Goal: Task Accomplishment & Management: Manage account settings

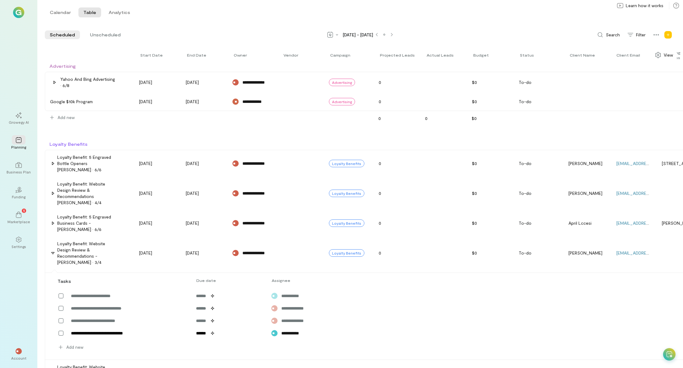
scroll to position [155, 0]
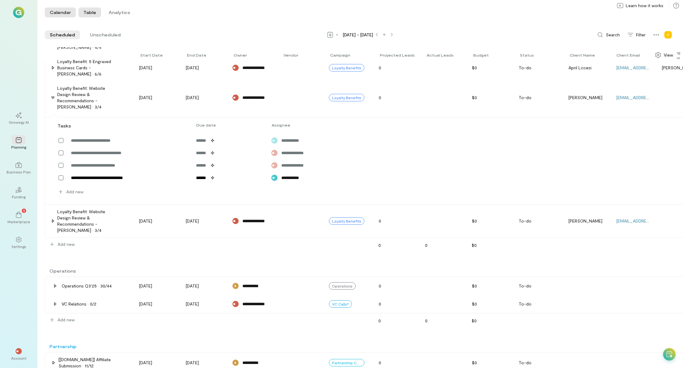
click at [57, 14] on button "Calendar" at bounding box center [60, 12] width 31 height 10
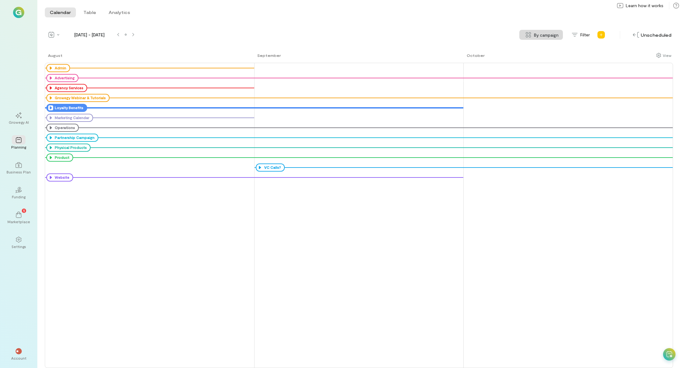
click at [47, 108] on div "Loyalty Benefits" at bounding box center [66, 108] width 41 height 8
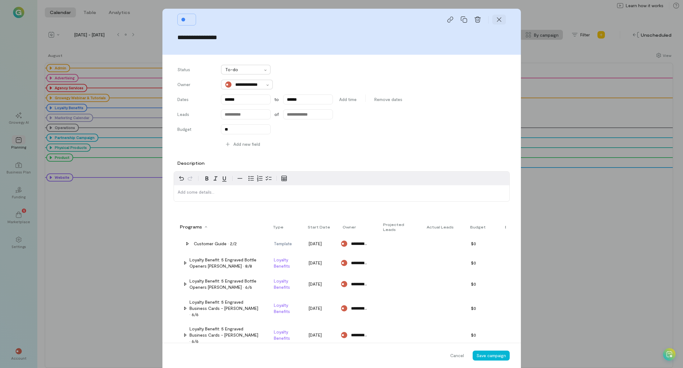
click at [497, 19] on icon at bounding box center [499, 19] width 6 height 6
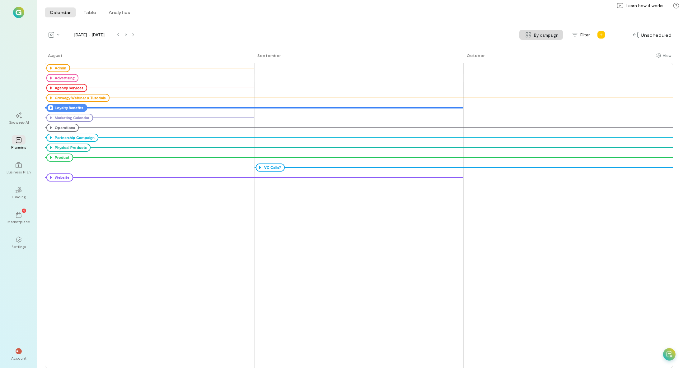
click at [82, 105] on div "Loyalty Benefits" at bounding box center [68, 107] width 30 height 5
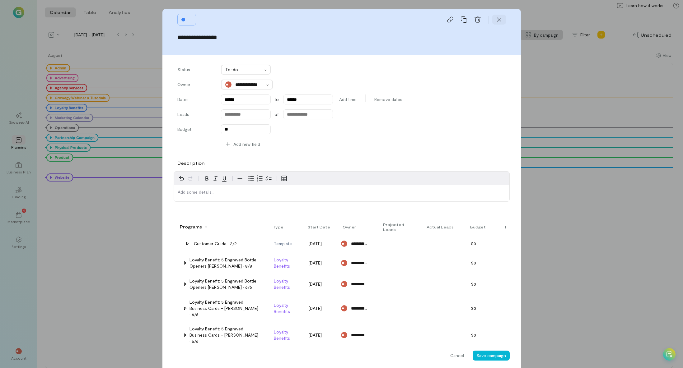
click at [496, 20] on icon at bounding box center [499, 19] width 6 height 6
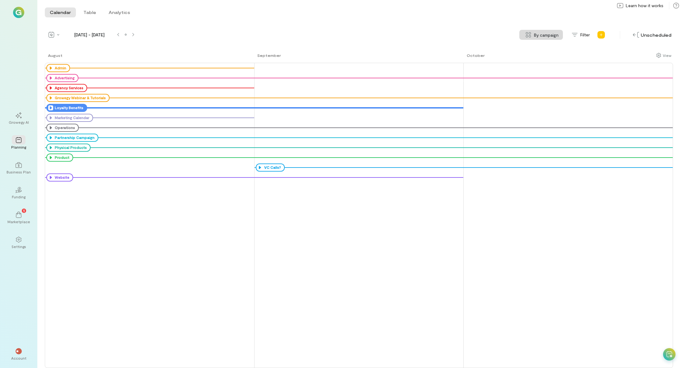
click at [49, 108] on icon at bounding box center [50, 107] width 5 height 5
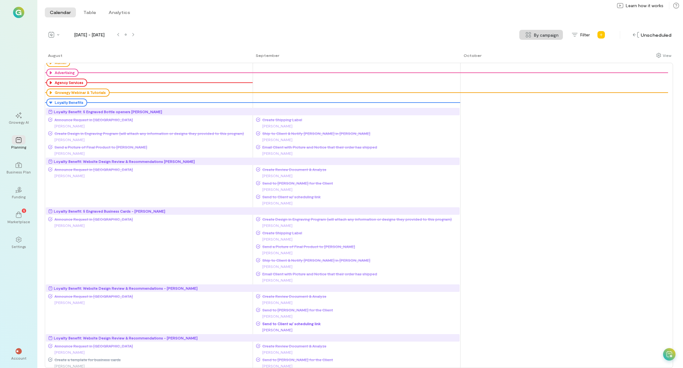
scroll to position [0, 0]
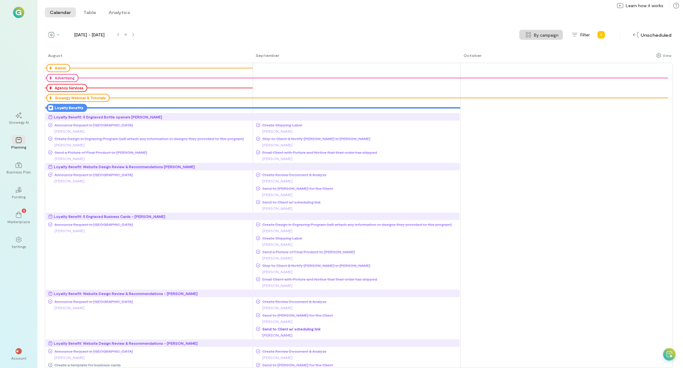
click at [49, 108] on icon at bounding box center [50, 107] width 5 height 5
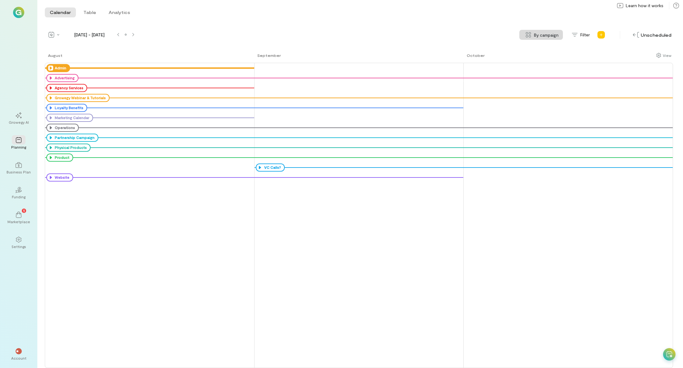
click at [52, 68] on icon at bounding box center [50, 68] width 5 height 5
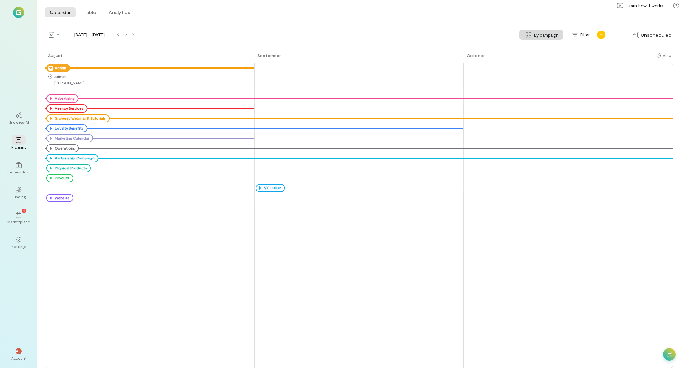
click at [55, 78] on span "admin" at bounding box center [153, 76] width 201 height 5
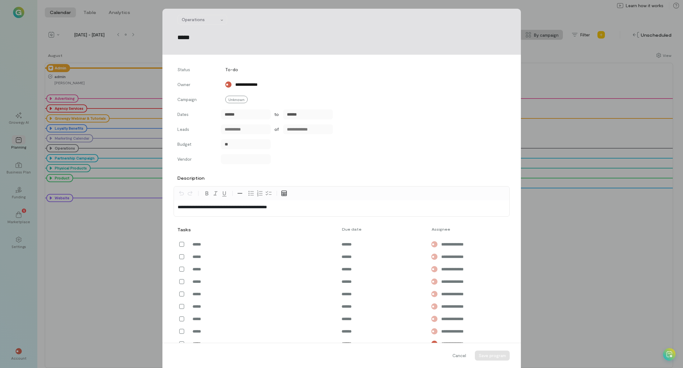
scroll to position [78, 0]
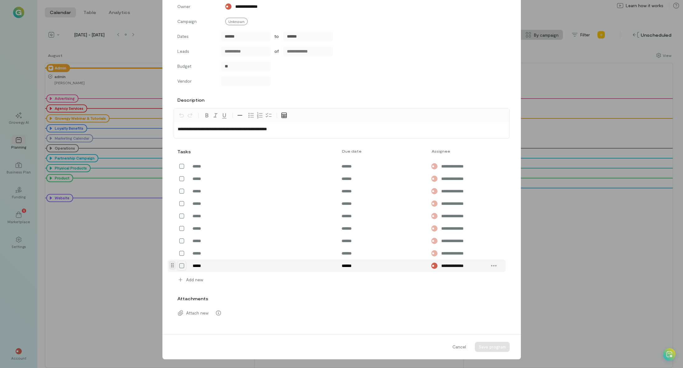
click at [181, 264] on icon at bounding box center [181, 266] width 6 height 6
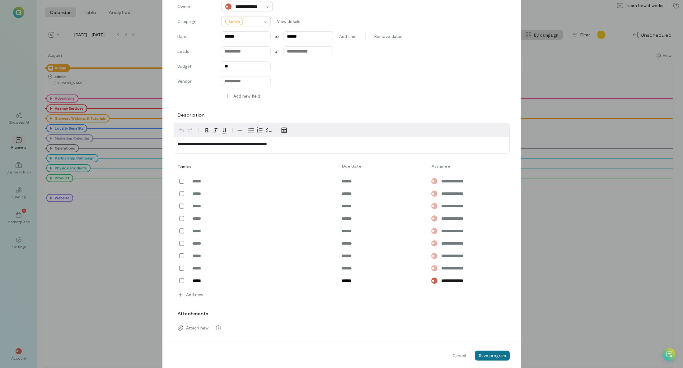
click at [498, 354] on span "Save program" at bounding box center [491, 355] width 27 height 5
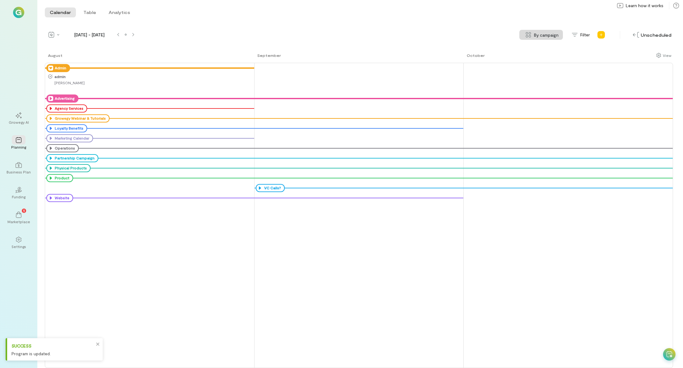
click at [49, 96] on icon at bounding box center [50, 98] width 5 height 5
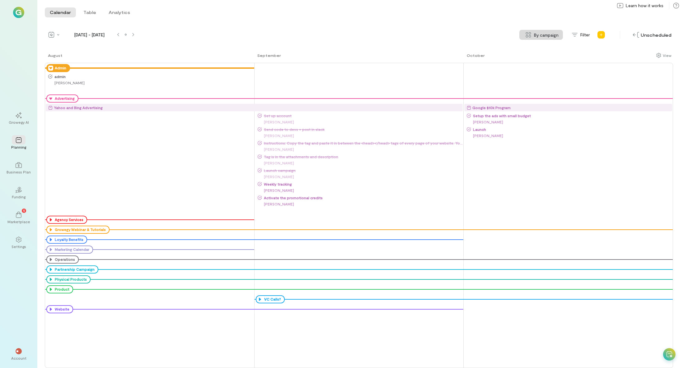
click at [275, 185] on span "Weekly tracking" at bounding box center [362, 184] width 201 height 5
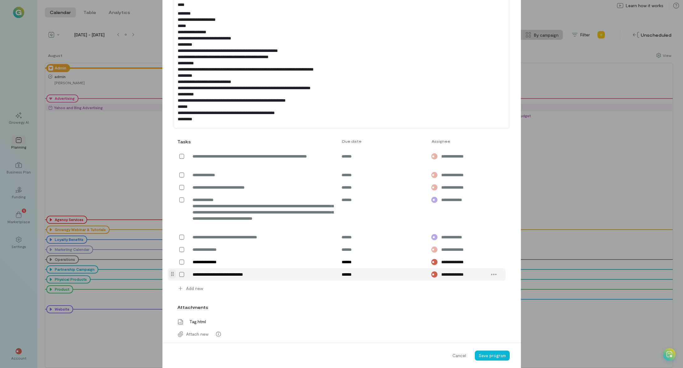
scroll to position [241, 0]
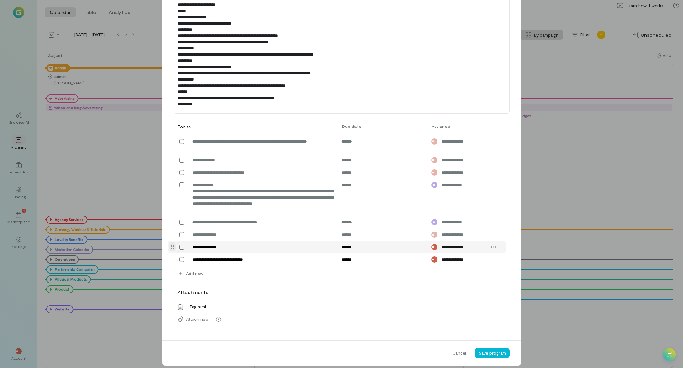
click at [183, 250] on div at bounding box center [181, 247] width 9 height 10
click at [179, 250] on icon at bounding box center [181, 247] width 5 height 5
click at [491, 356] on span "Save program" at bounding box center [491, 352] width 27 height 5
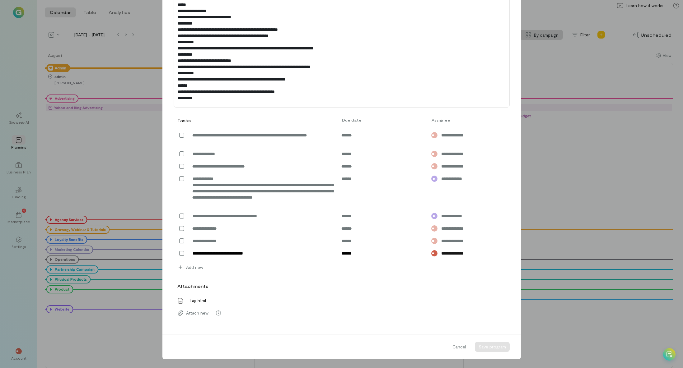
scroll to position [226, 0]
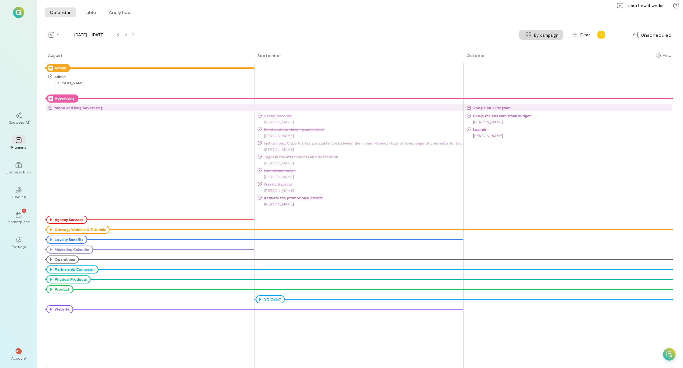
click at [47, 97] on div "Advertising" at bounding box center [62, 99] width 32 height 8
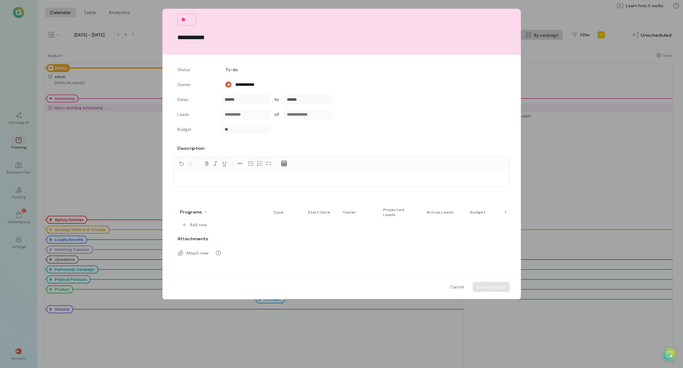
click at [49, 98] on div "**********" at bounding box center [341, 184] width 683 height 368
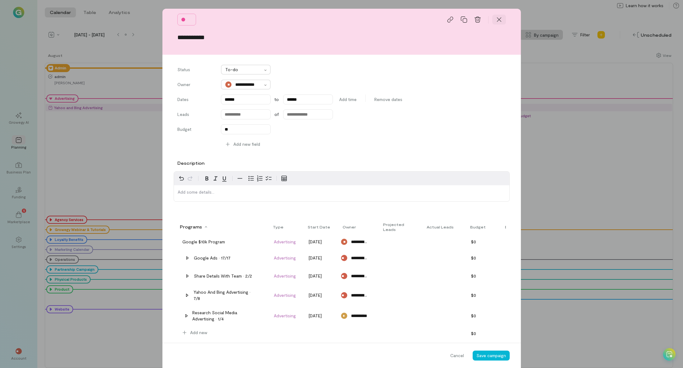
click at [501, 21] on div at bounding box center [499, 20] width 14 height 10
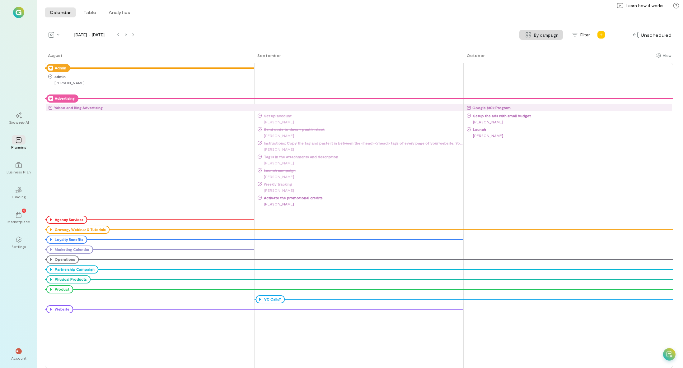
click at [49, 100] on icon at bounding box center [50, 98] width 5 height 5
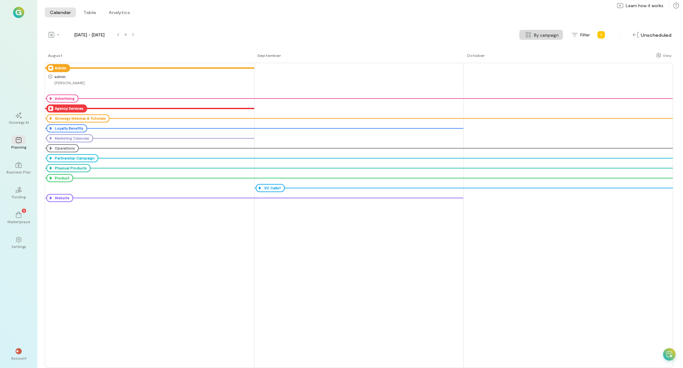
click at [51, 109] on icon at bounding box center [50, 108] width 5 height 5
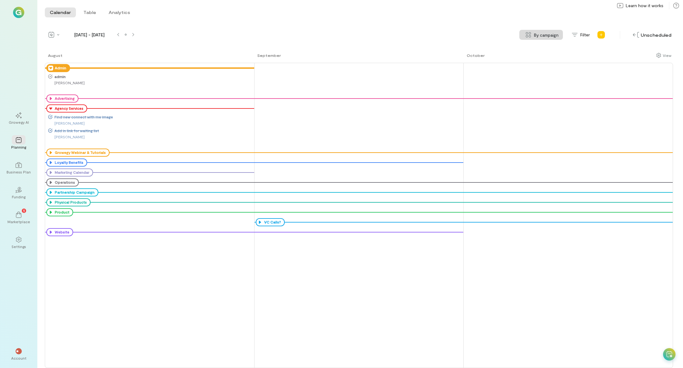
click at [0, 0] on icon at bounding box center [0, 0] width 0 height 0
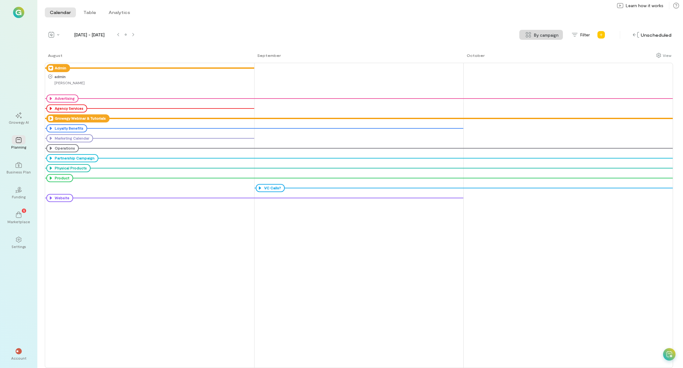
click at [52, 119] on icon at bounding box center [50, 118] width 5 height 5
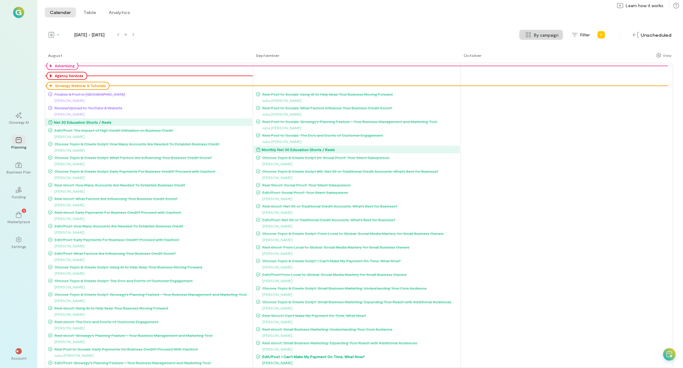
scroll to position [0, 0]
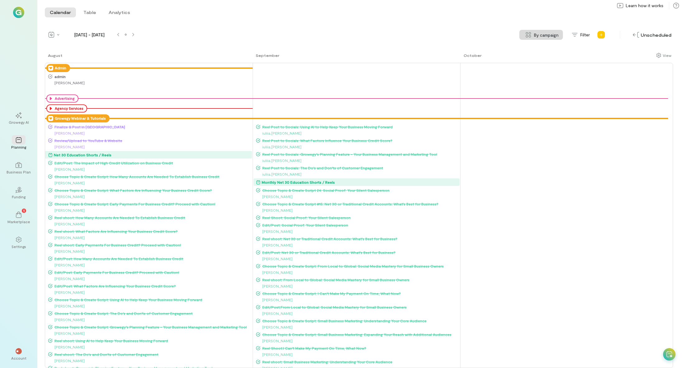
click at [49, 118] on icon at bounding box center [50, 118] width 5 height 5
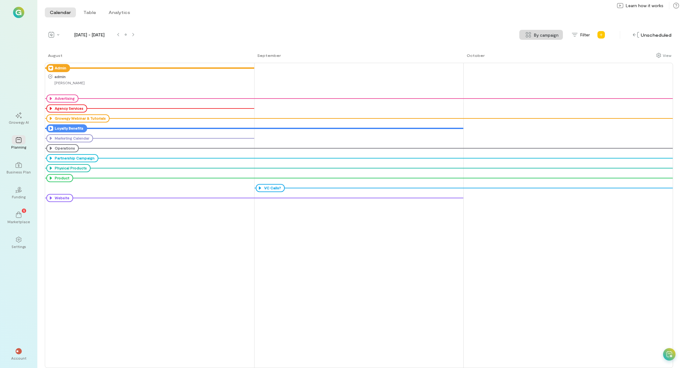
click at [51, 130] on icon at bounding box center [50, 128] width 5 height 5
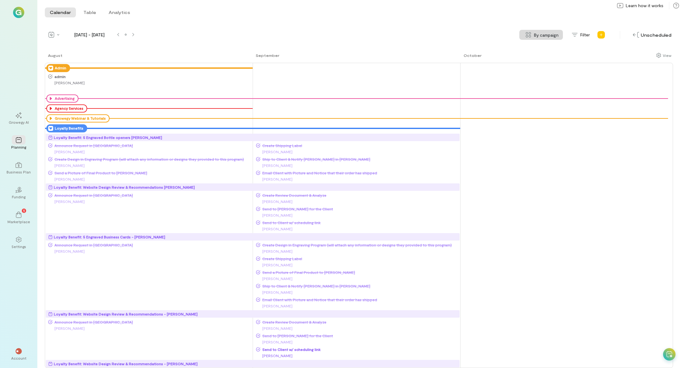
click at [51, 127] on icon at bounding box center [50, 128] width 5 height 5
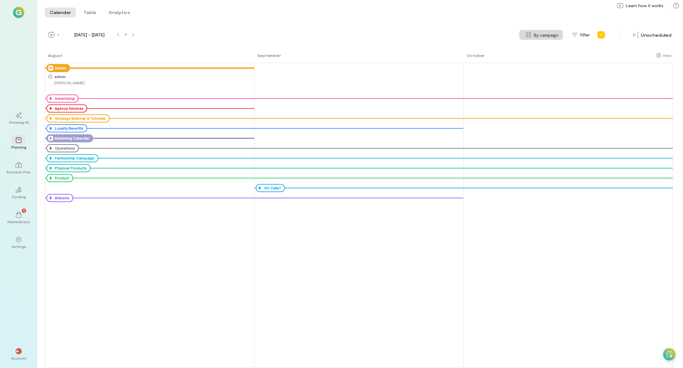
click at [52, 139] on icon at bounding box center [50, 138] width 5 height 5
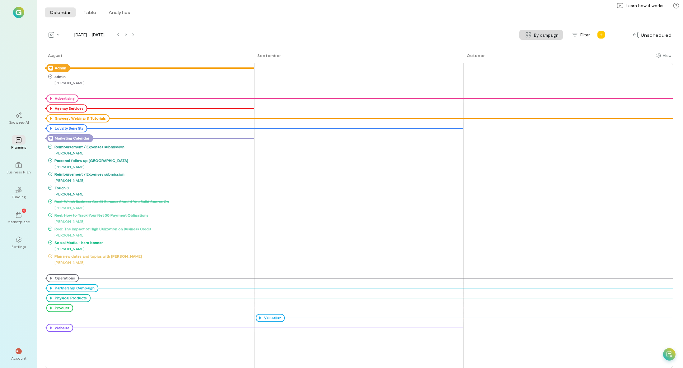
click at [51, 139] on icon at bounding box center [50, 138] width 5 height 5
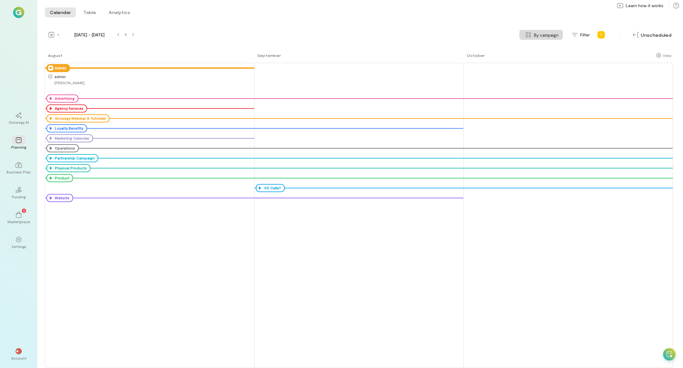
click at [0, 0] on icon at bounding box center [0, 0] width 0 height 0
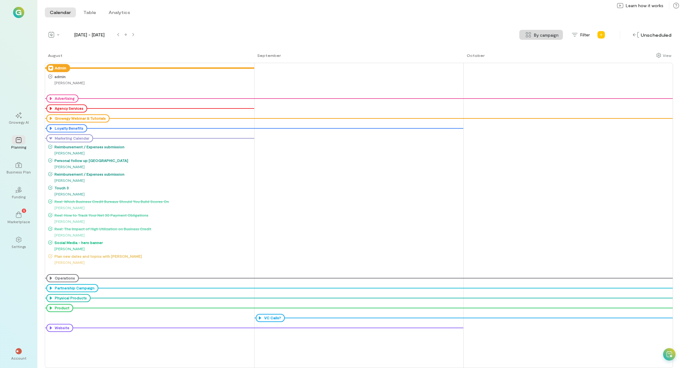
click at [0, 0] on icon at bounding box center [0, 0] width 0 height 0
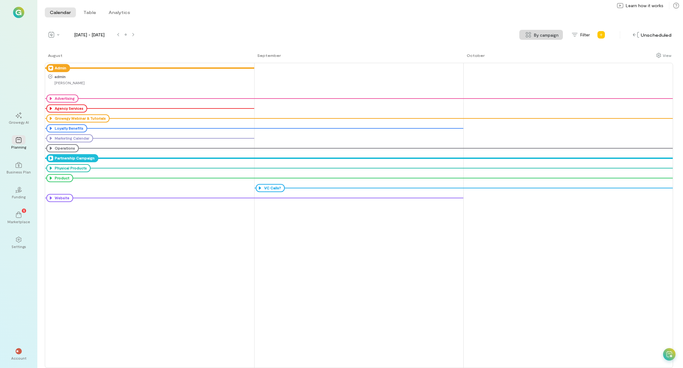
click at [51, 157] on icon at bounding box center [50, 158] width 5 height 5
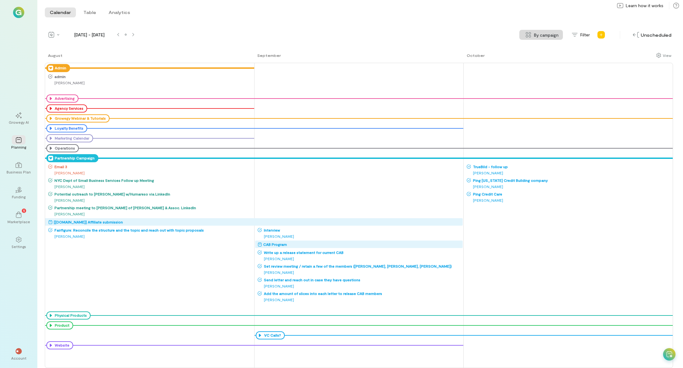
click at [49, 159] on icon at bounding box center [50, 158] width 5 height 5
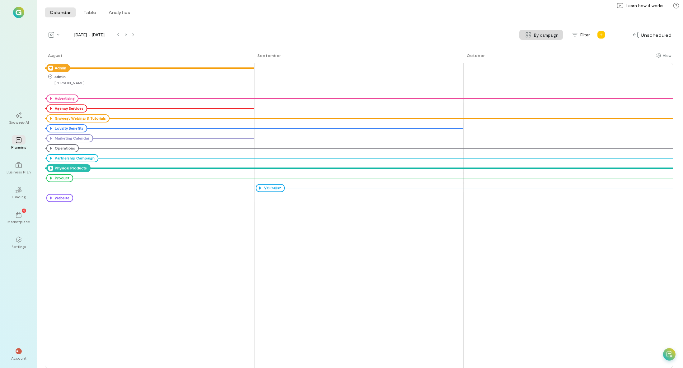
click at [51, 169] on icon at bounding box center [50, 168] width 5 height 5
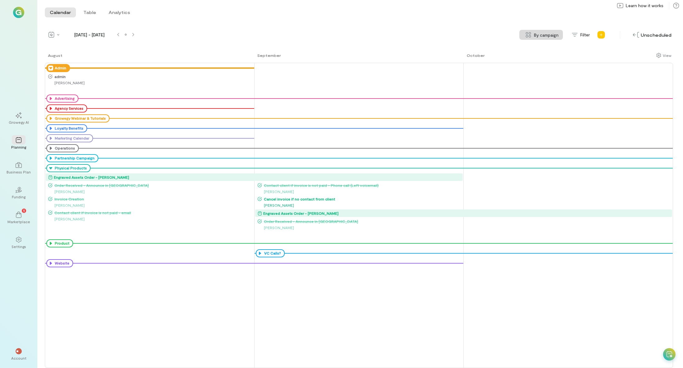
click at [0, 0] on icon at bounding box center [0, 0] width 0 height 0
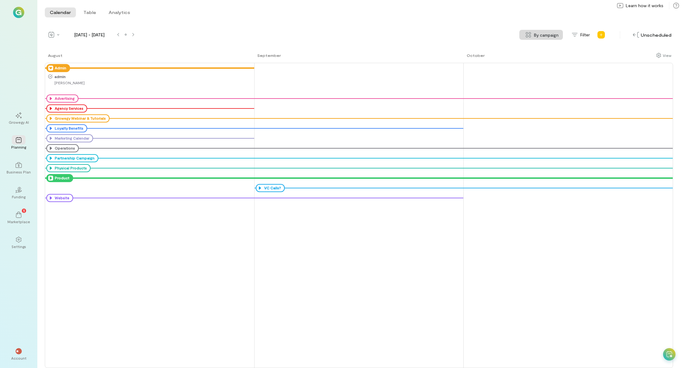
click at [50, 178] on icon at bounding box center [50, 178] width 5 height 5
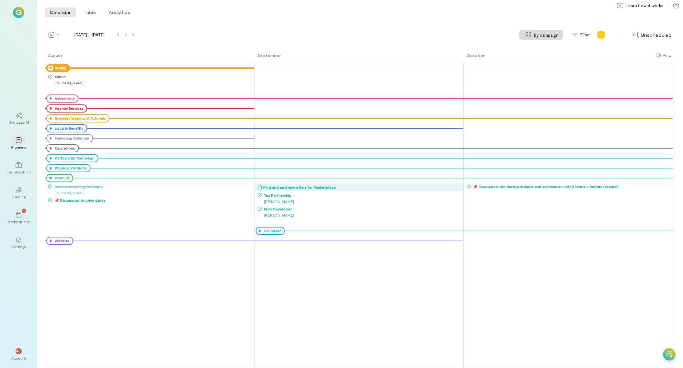
click at [0, 0] on icon at bounding box center [0, 0] width 0 height 0
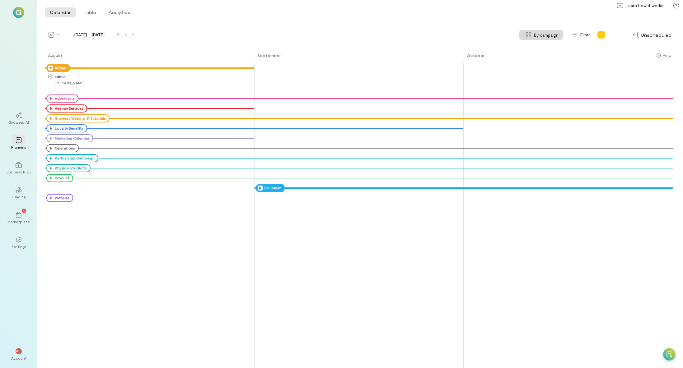
click at [258, 190] on icon at bounding box center [259, 188] width 5 height 5
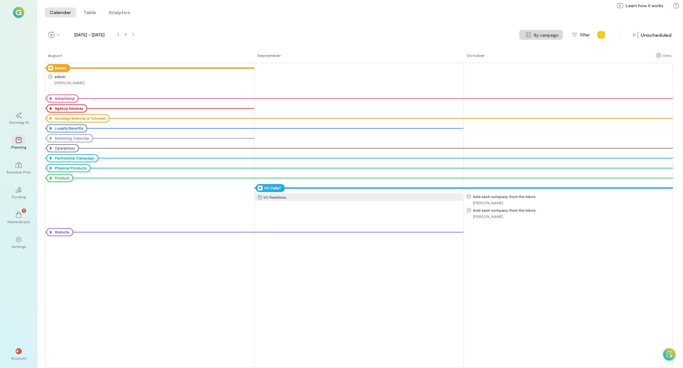
click at [371, 199] on div "VC Relations" at bounding box center [359, 197] width 205 height 6
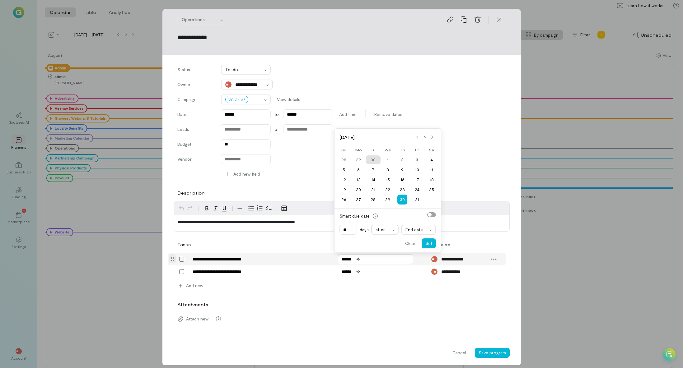
click at [345, 258] on input "******" at bounding box center [375, 259] width 75 height 10
click at [433, 139] on div at bounding box center [431, 137] width 5 height 5
click at [418, 128] on div at bounding box center [416, 127] width 5 height 5
click at [308, 321] on div "Attach new" at bounding box center [342, 319] width 336 height 12
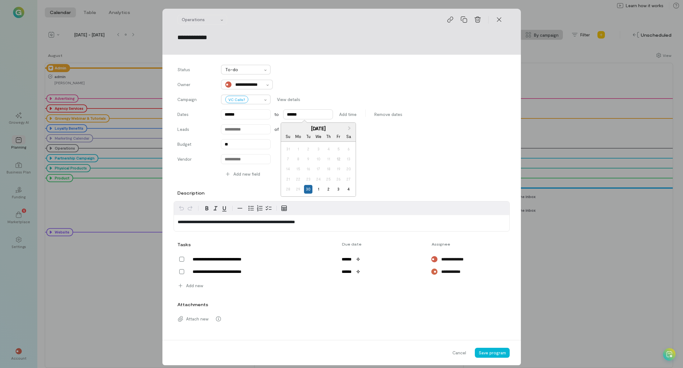
click at [304, 117] on input "******" at bounding box center [308, 114] width 50 height 10
click at [352, 128] on button "Next Month" at bounding box center [350, 128] width 10 height 10
click at [349, 130] on span "Next Month" at bounding box center [349, 128] width 0 height 6
click at [351, 150] on div "1" at bounding box center [348, 149] width 8 height 8
type input "******"
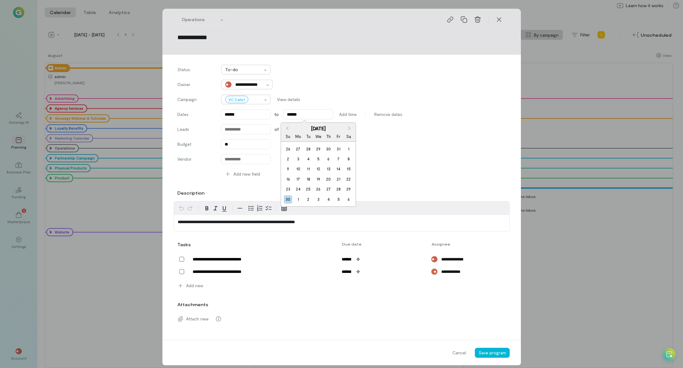
type input "******"
click at [490, 354] on span "Save program" at bounding box center [491, 352] width 27 height 5
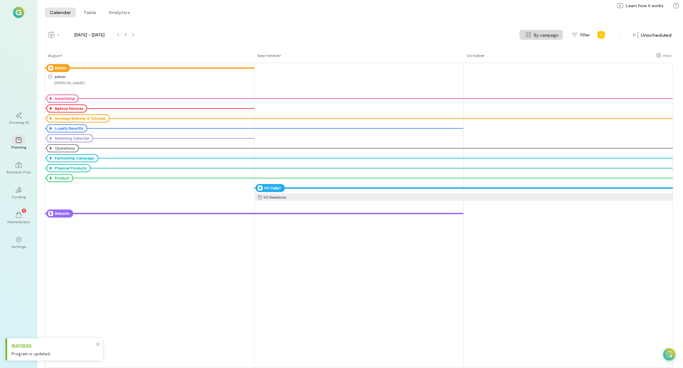
click at [51, 215] on icon at bounding box center [50, 213] width 5 height 5
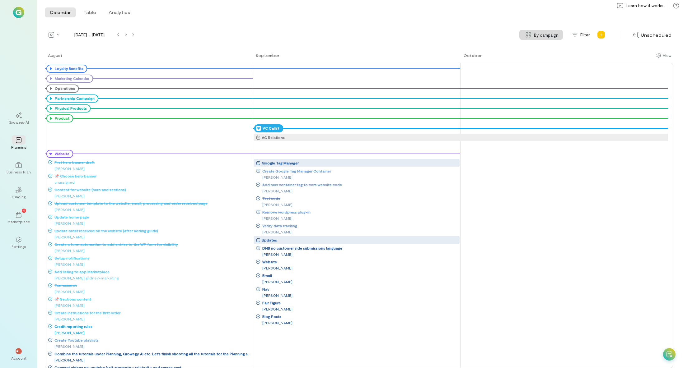
scroll to position [62, 0]
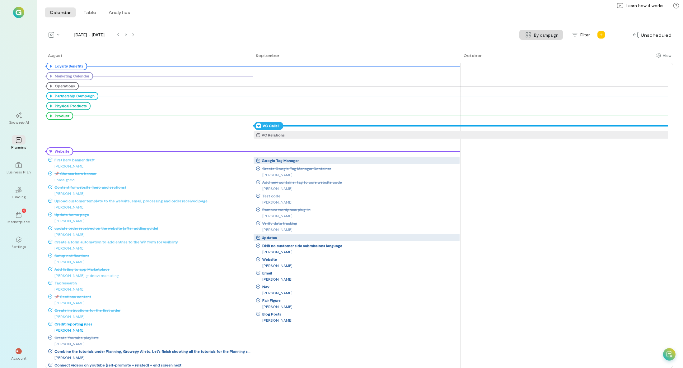
click at [260, 126] on icon at bounding box center [258, 125] width 5 height 5
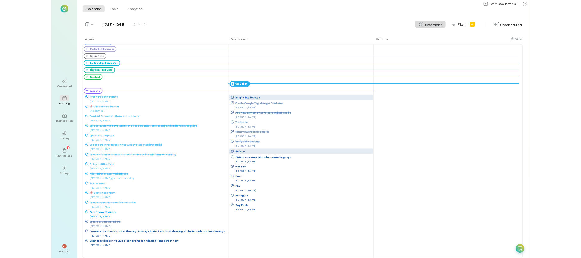
scroll to position [69, 0]
